Goal: Task Accomplishment & Management: Use online tool/utility

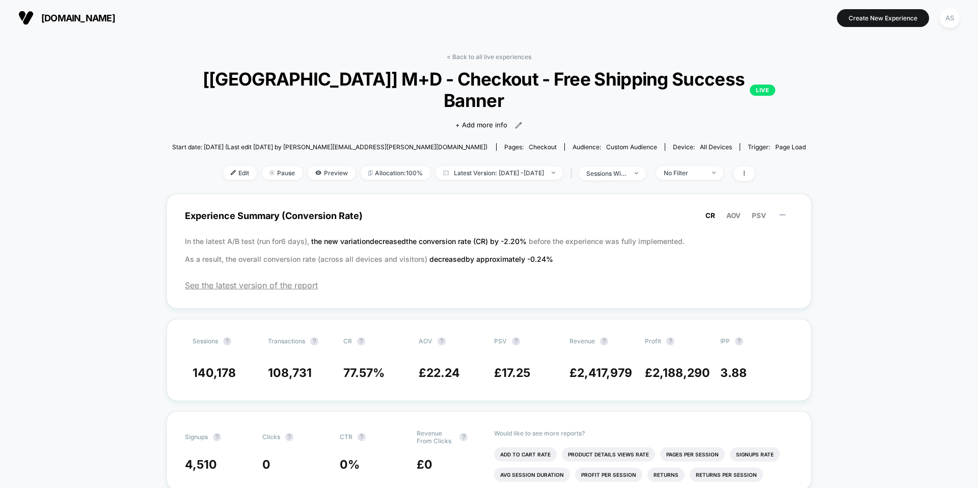
click at [109, 20] on span "[DOMAIN_NAME]" at bounding box center [78, 18] width 74 height 11
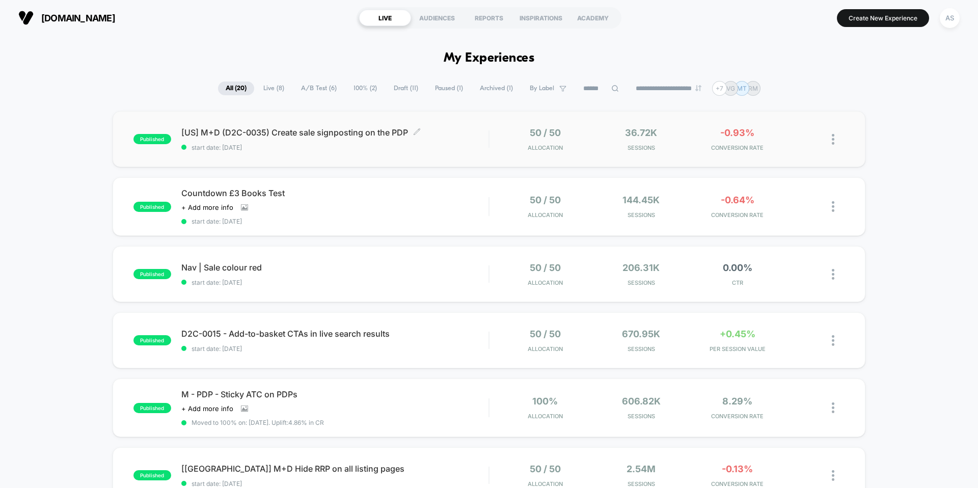
click at [349, 148] on span "start date: 07/10/2025" at bounding box center [334, 148] width 307 height 8
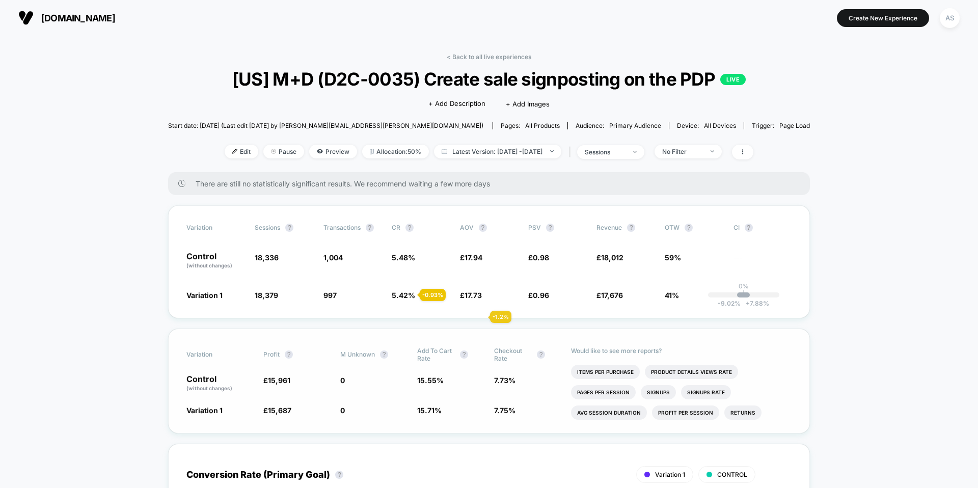
scroll to position [1, 0]
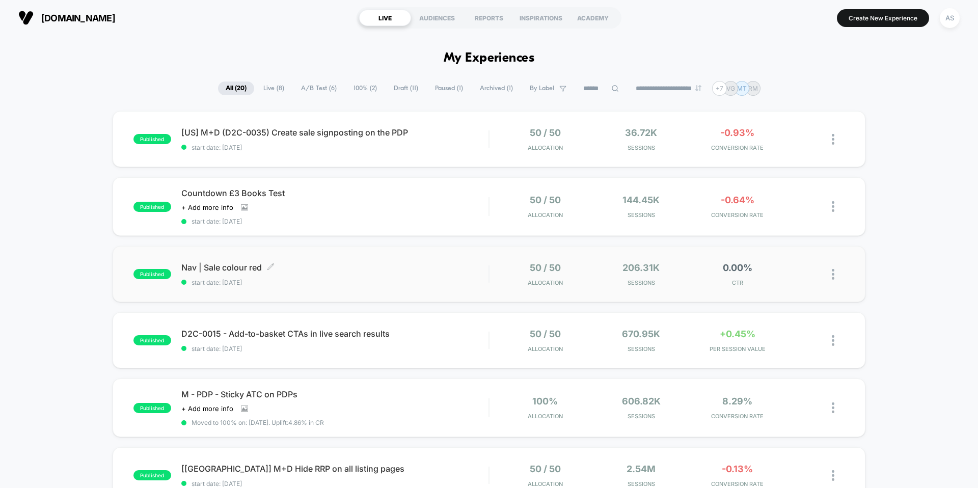
scroll to position [63, 0]
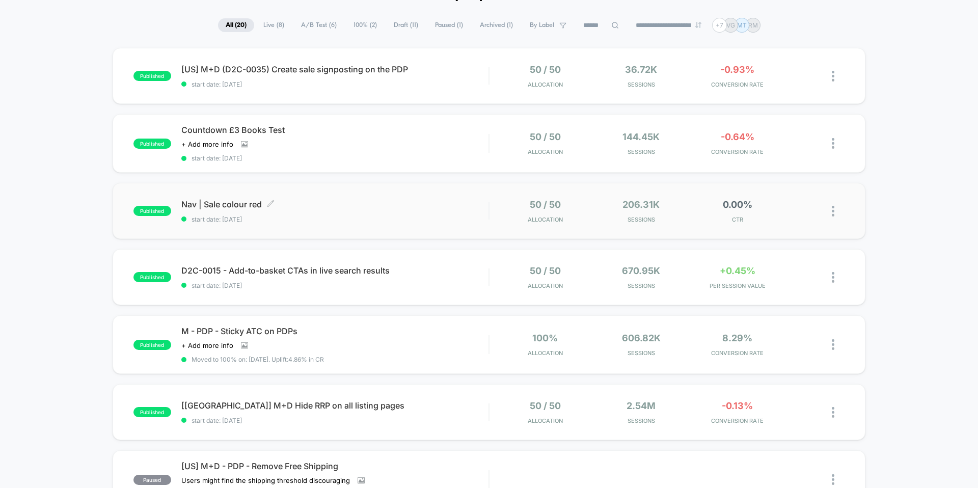
click at [330, 204] on span "Nav | Sale colour red Click to edit experience details" at bounding box center [334, 204] width 307 height 10
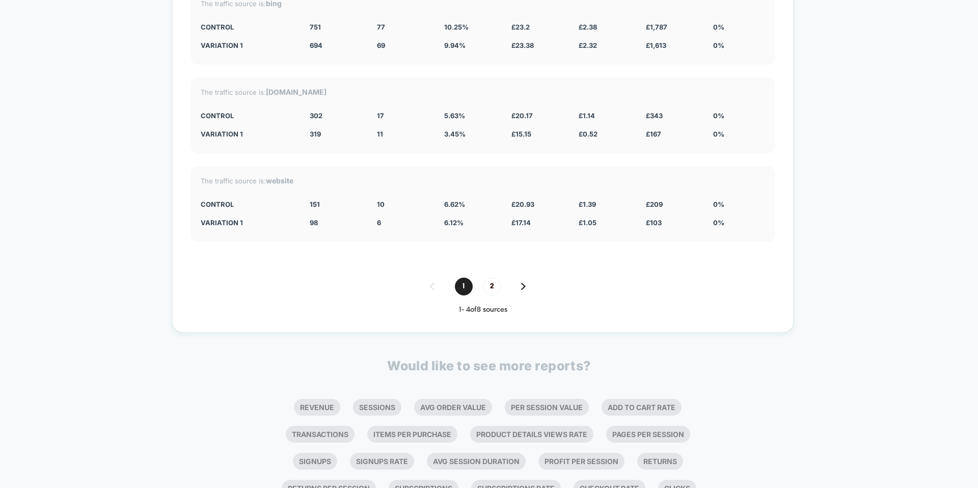
scroll to position [2002, 0]
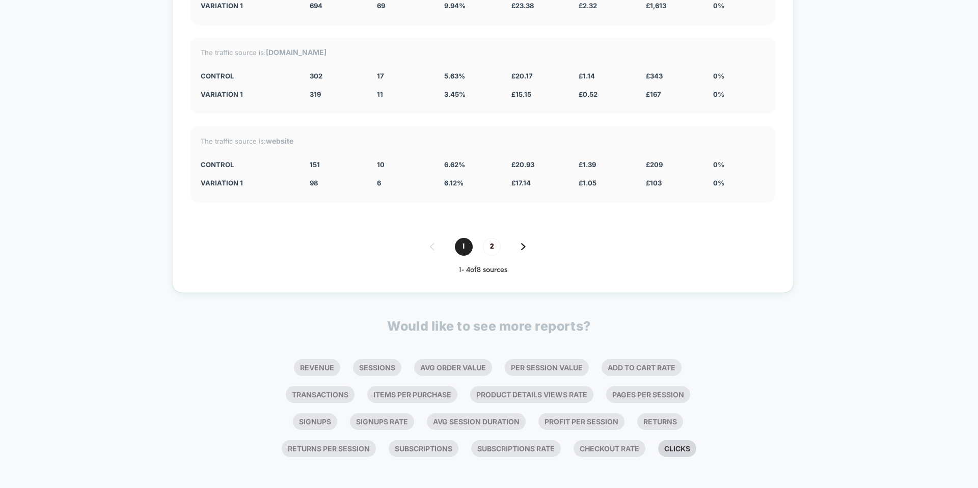
click at [689, 446] on li "Clicks" at bounding box center [677, 448] width 38 height 17
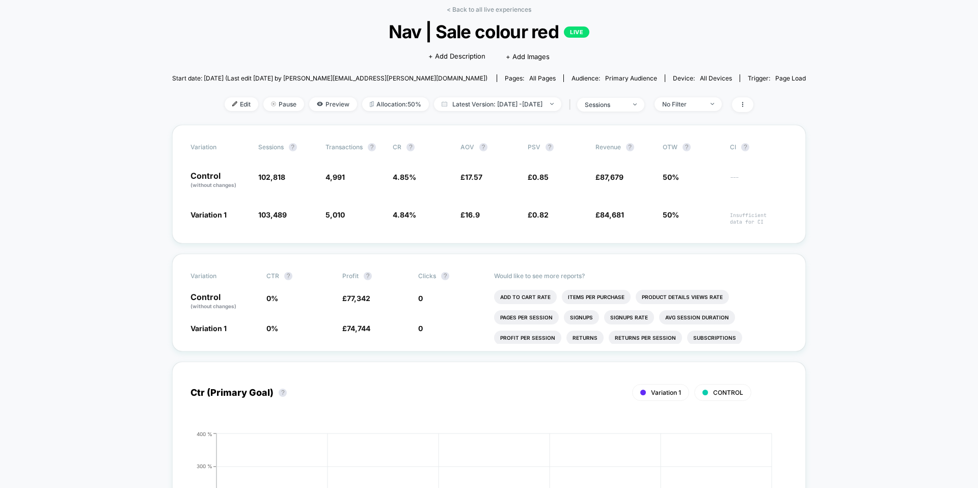
scroll to position [0, 0]
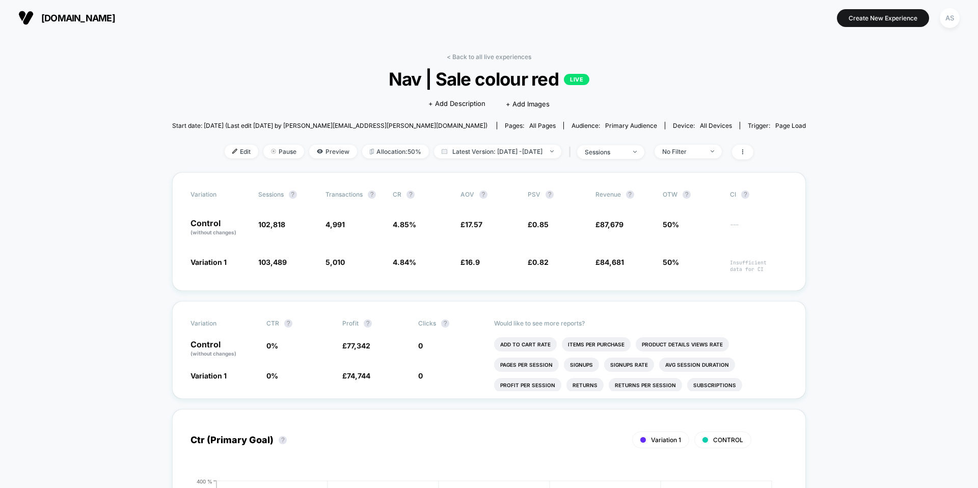
click at [725, 143] on div "< Back to all live experiences Nav | Sale colour red LIVE Click to edit experie…" at bounding box center [489, 112] width 634 height 119
click at [722, 152] on span "No Filter" at bounding box center [688, 152] width 67 height 14
click at [626, 153] on div "sessions" at bounding box center [605, 152] width 41 height 8
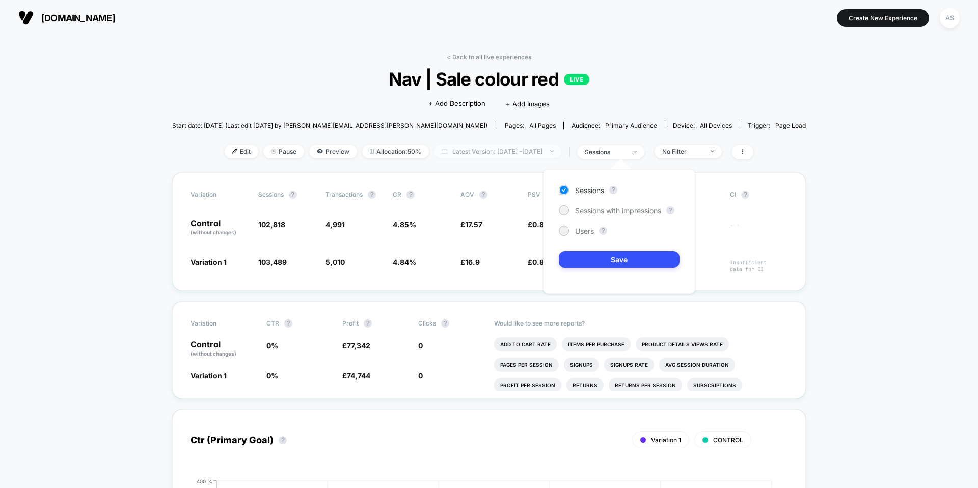
click at [526, 156] on span "Latest Version: Oct 3, 2025 - Oct 8, 2025" at bounding box center [497, 152] width 127 height 14
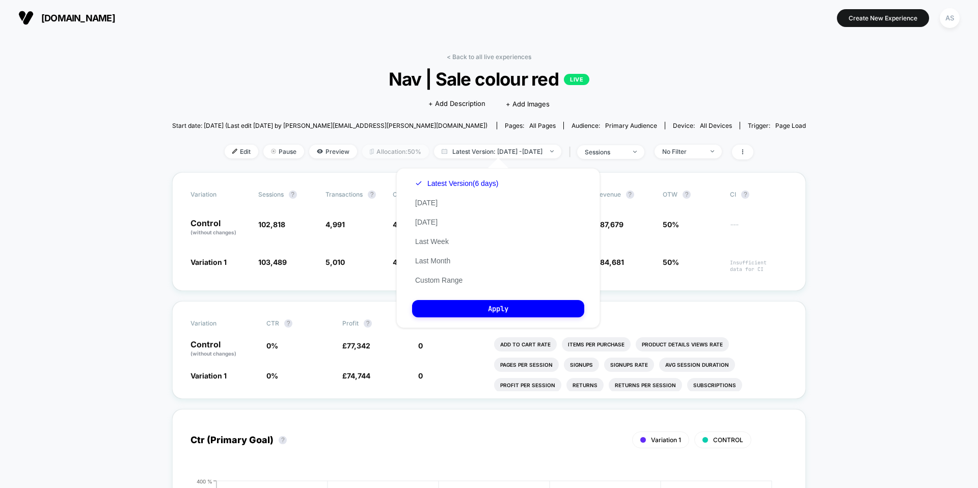
click at [374, 148] on span "Allocation: 50%" at bounding box center [395, 152] width 67 height 14
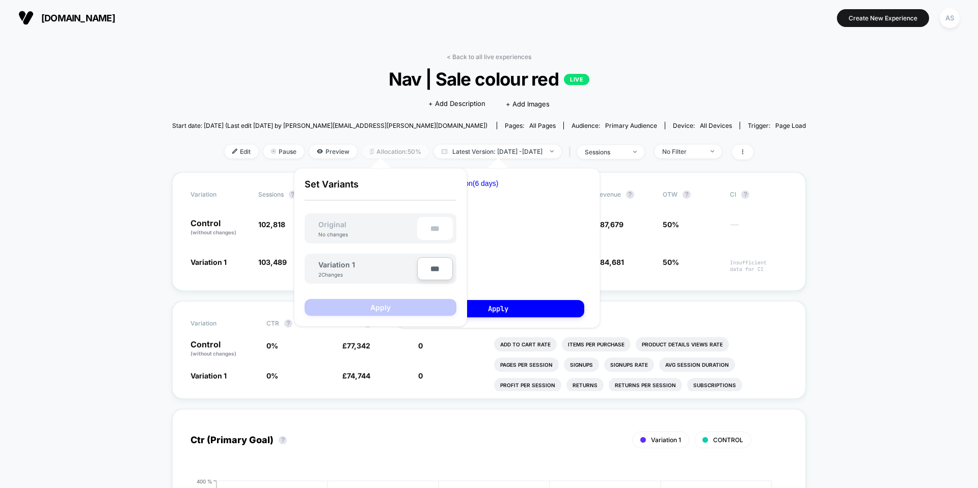
click at [374, 148] on span "Allocation: 50%" at bounding box center [395, 152] width 67 height 14
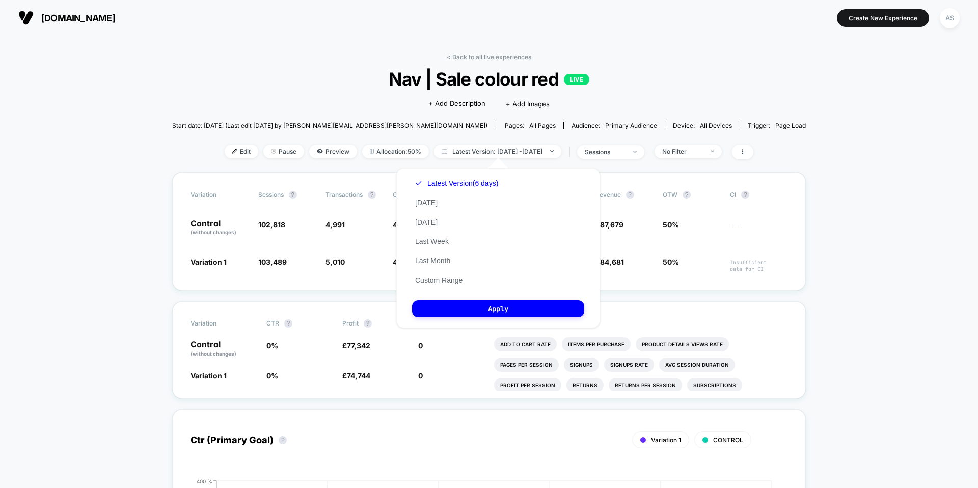
click at [508, 135] on div "< Back to all live experiences Nav | Sale colour red LIVE Click to edit experie…" at bounding box center [489, 112] width 634 height 119
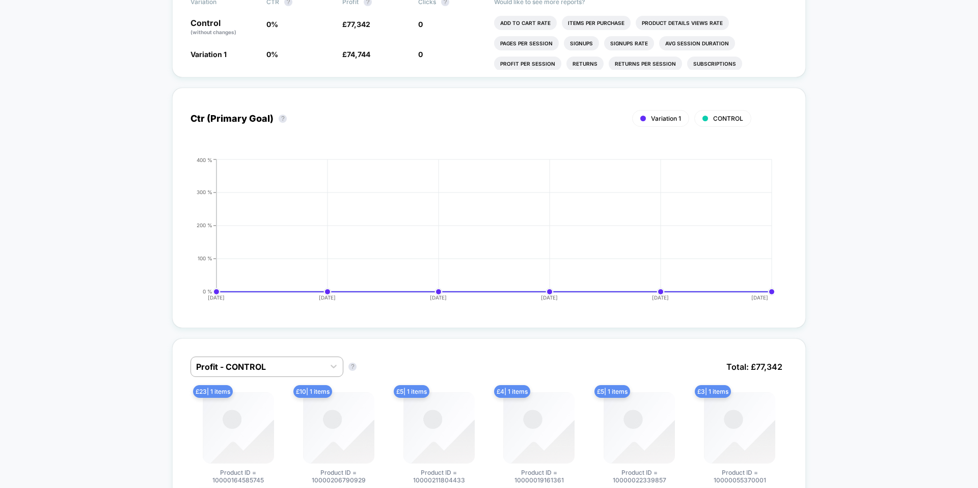
scroll to position [195, 0]
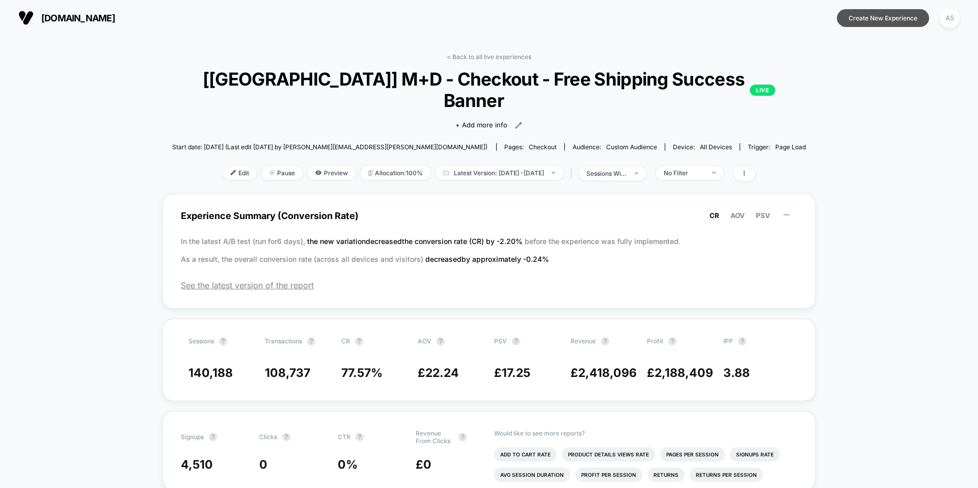
click at [886, 19] on button "Create New Experience" at bounding box center [883, 18] width 92 height 18
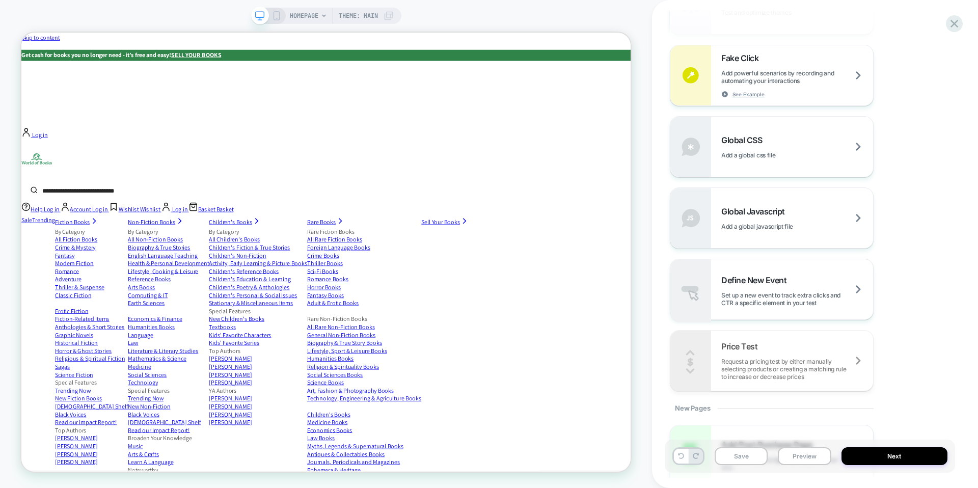
scroll to position [647, 0]
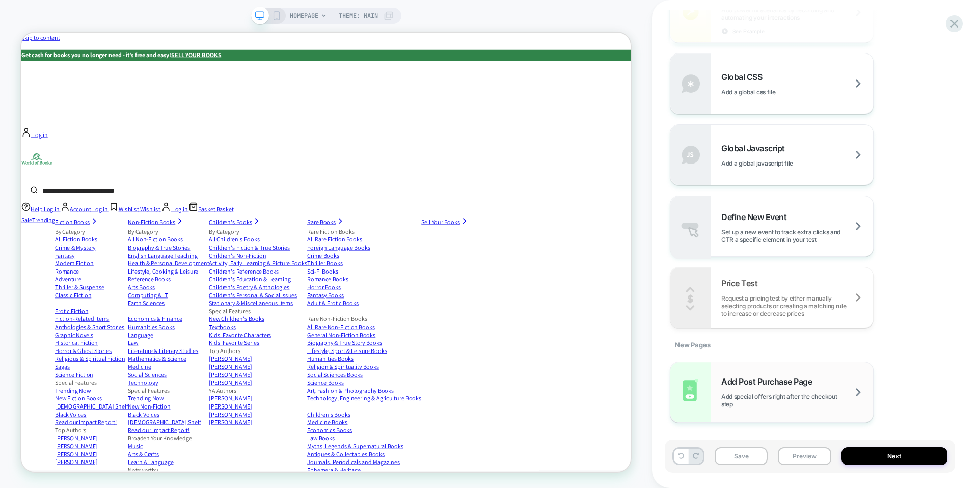
click at [777, 382] on span "Add Post Purchase Page" at bounding box center [769, 382] width 96 height 10
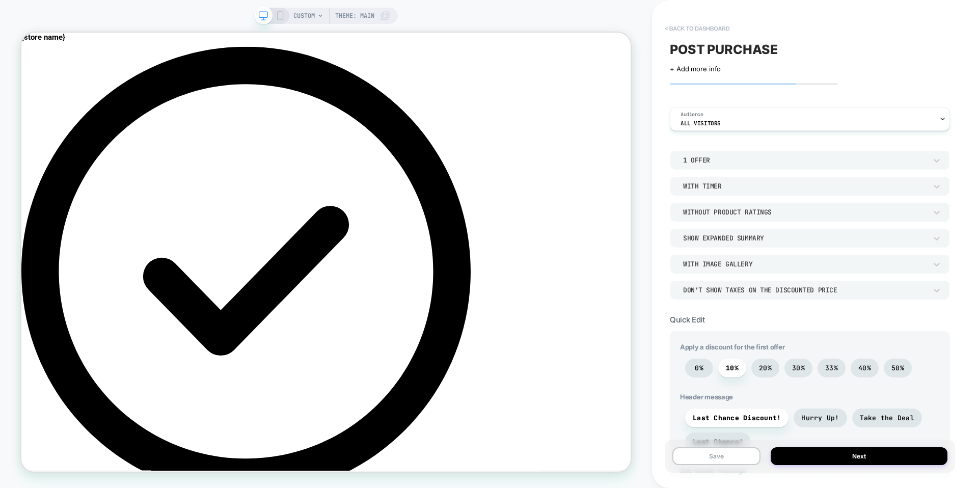
click at [696, 27] on button "< back to dashboard" at bounding box center [697, 28] width 75 height 16
